Goal: Find specific page/section: Find specific page/section

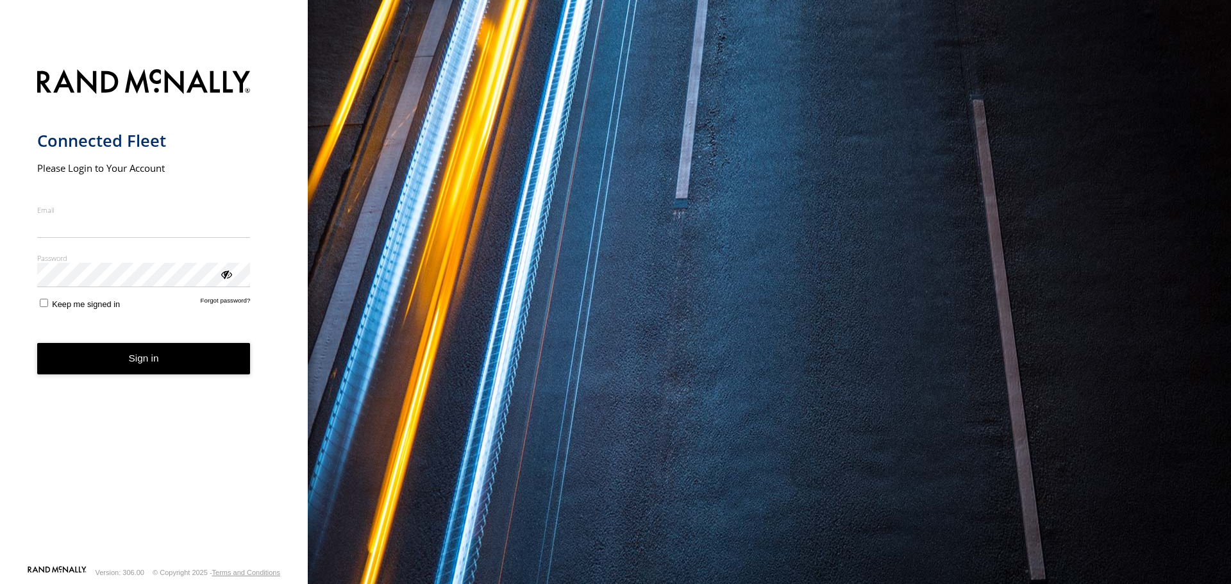
type input "**********"
click at [139, 368] on button "Sign in" at bounding box center [143, 358] width 213 height 31
click at [113, 366] on button "Sign in" at bounding box center [143, 358] width 213 height 31
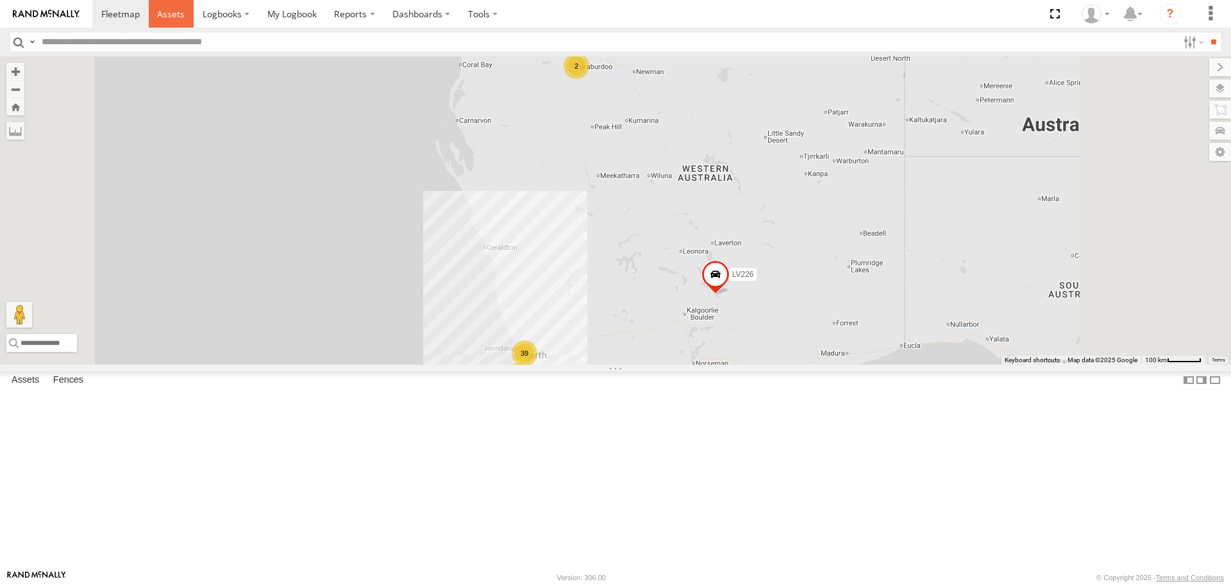
click at [156, 23] on link at bounding box center [172, 14] width 46 height 28
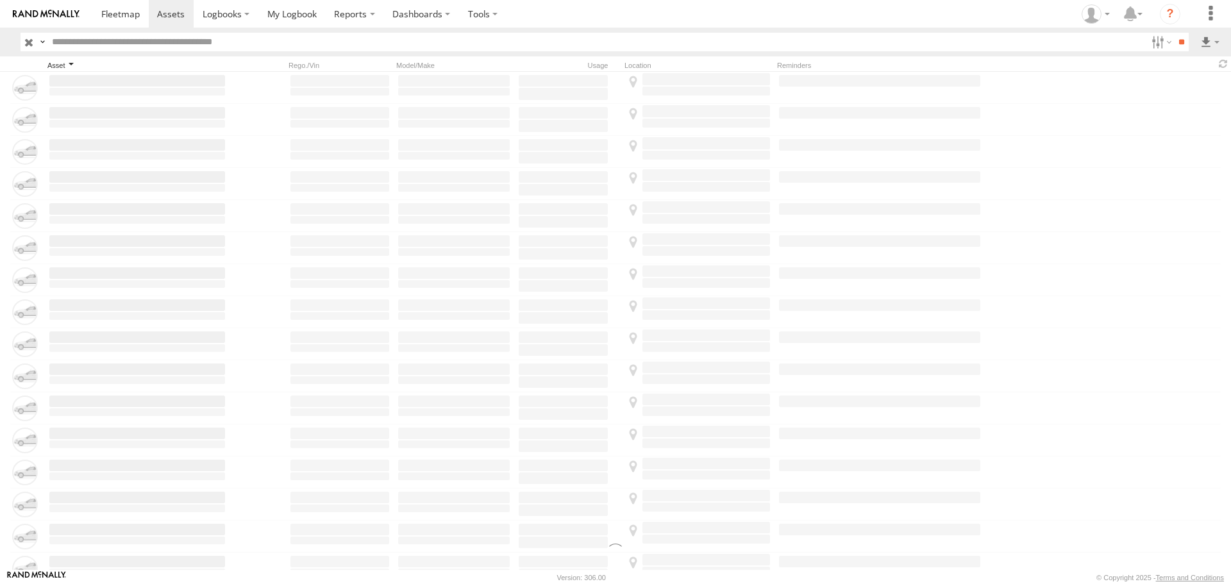
click at [57, 65] on div "Asset" at bounding box center [137, 65] width 180 height 9
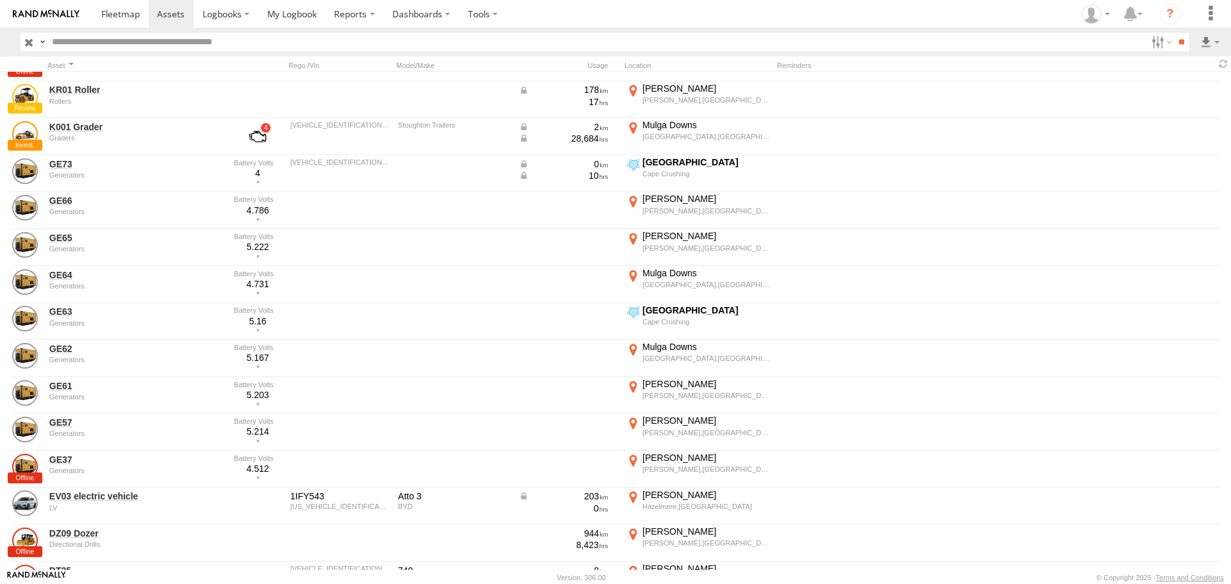
scroll to position [1679, 0]
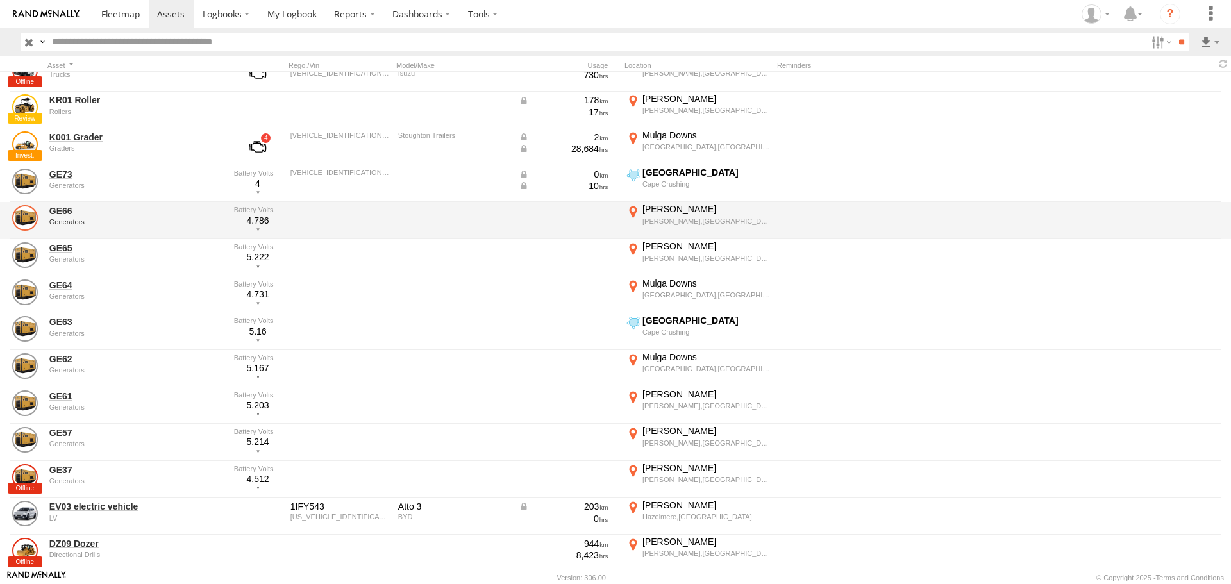
click at [29, 214] on link at bounding box center [25, 218] width 26 height 26
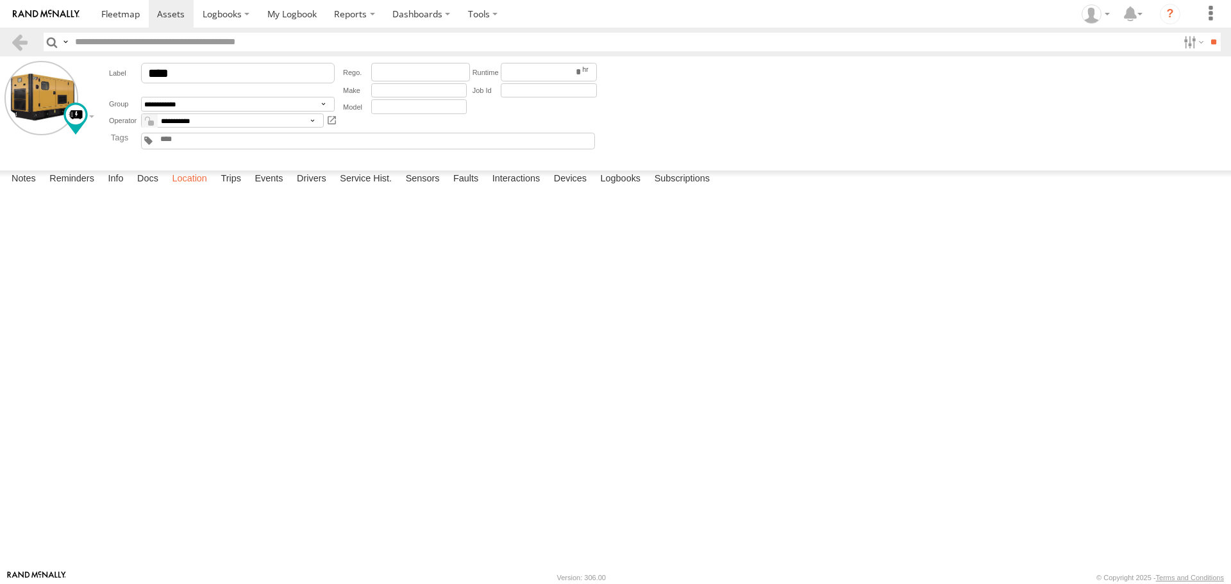
click at [197, 188] on label "Location" at bounding box center [189, 180] width 48 height 18
click at [0, 0] on span at bounding box center [0, 0] width 0 height 0
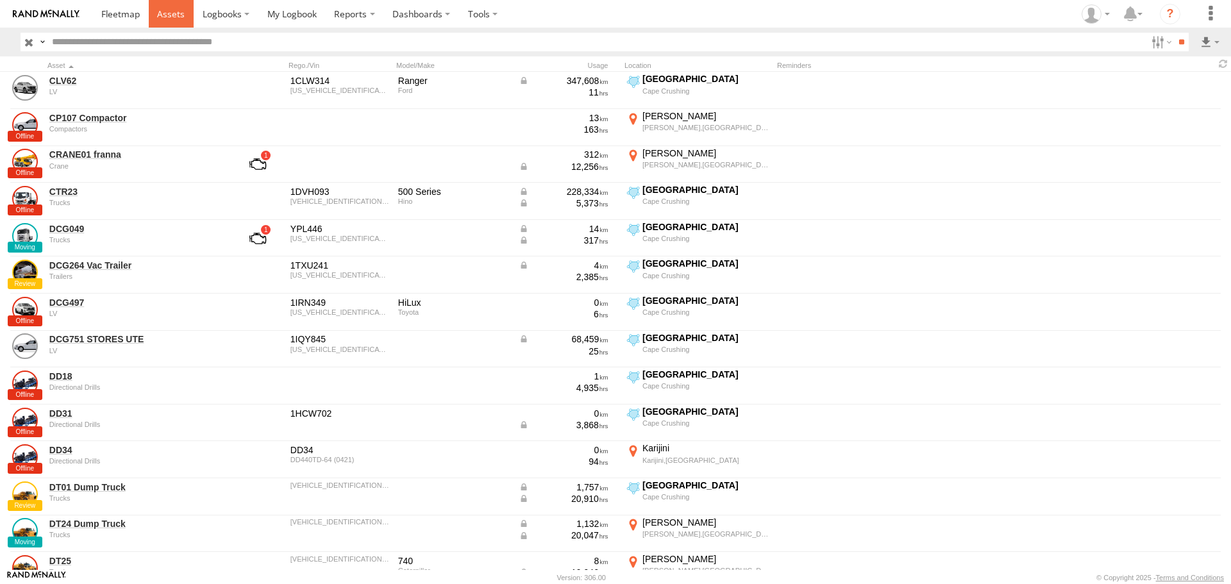
click at [167, 13] on span at bounding box center [171, 14] width 28 height 12
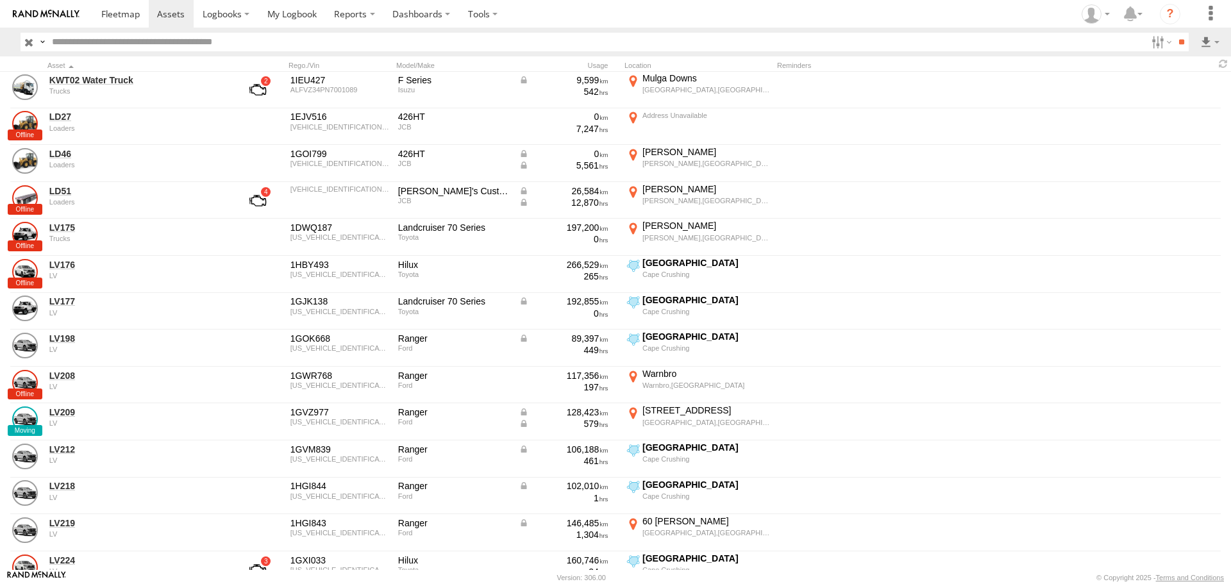
scroll to position [962, 0]
